Goal: Information Seeking & Learning: Learn about a topic

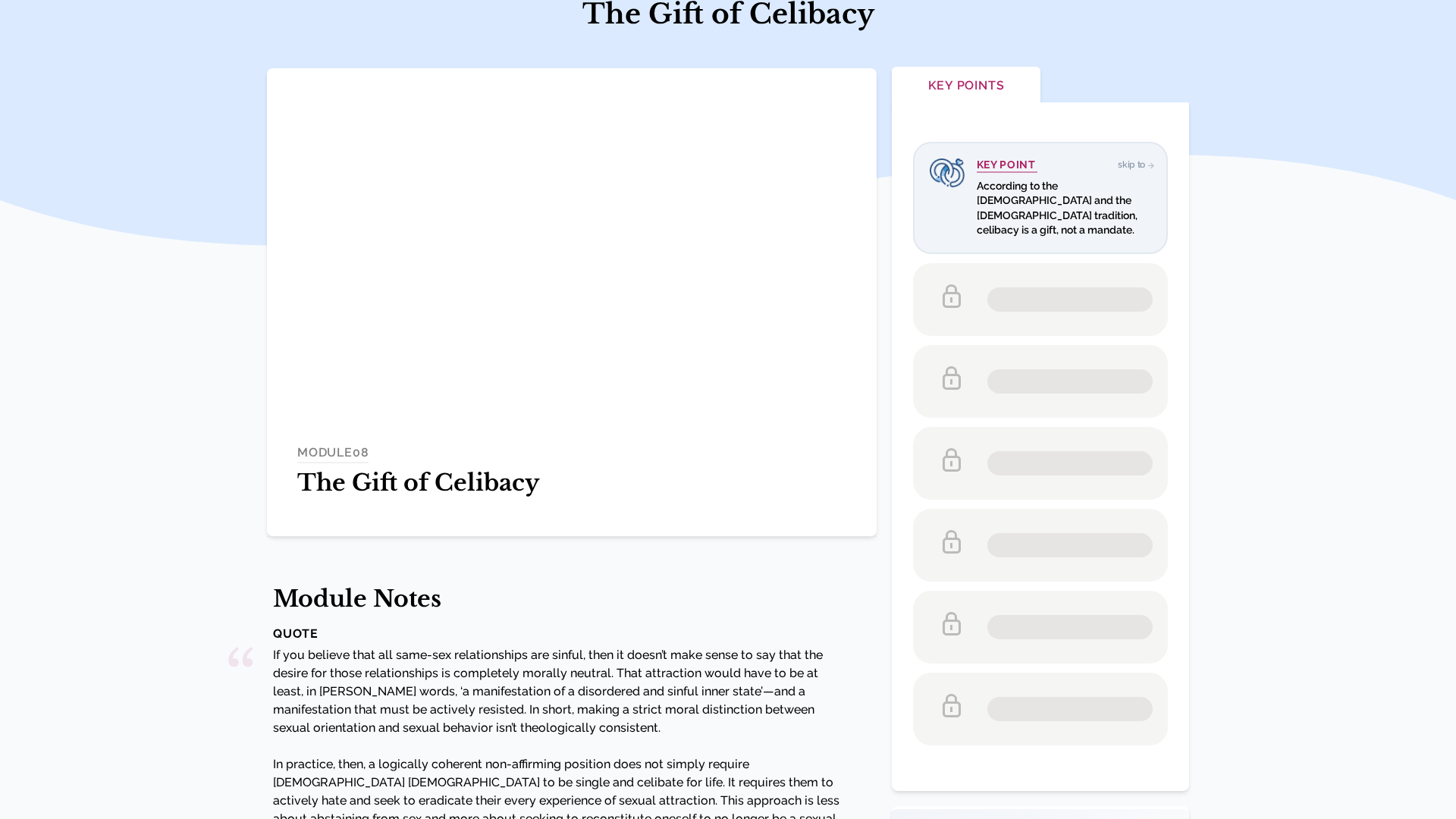
scroll to position [152, 0]
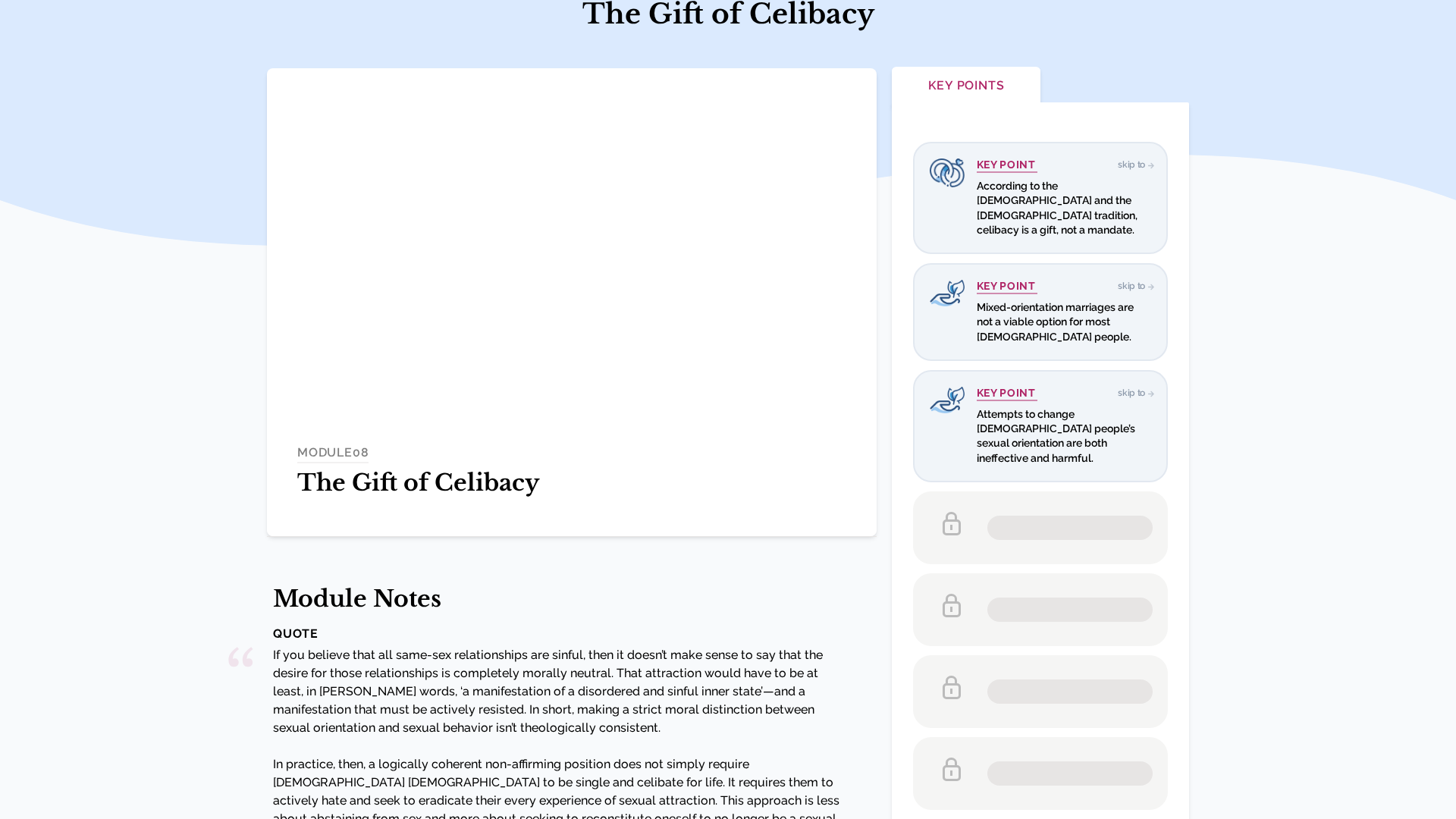
scroll to position [152, 0]
